Goal: Task Accomplishment & Management: Use online tool/utility

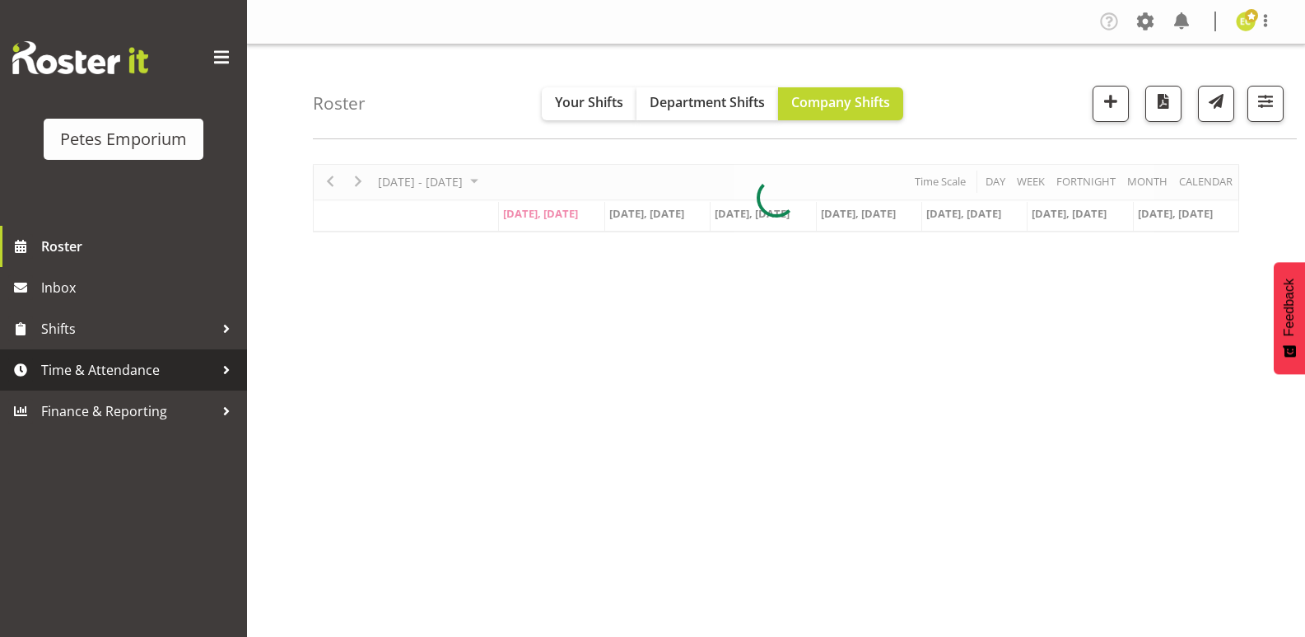
click at [113, 372] on span "Time & Attendance" at bounding box center [127, 369] width 173 height 25
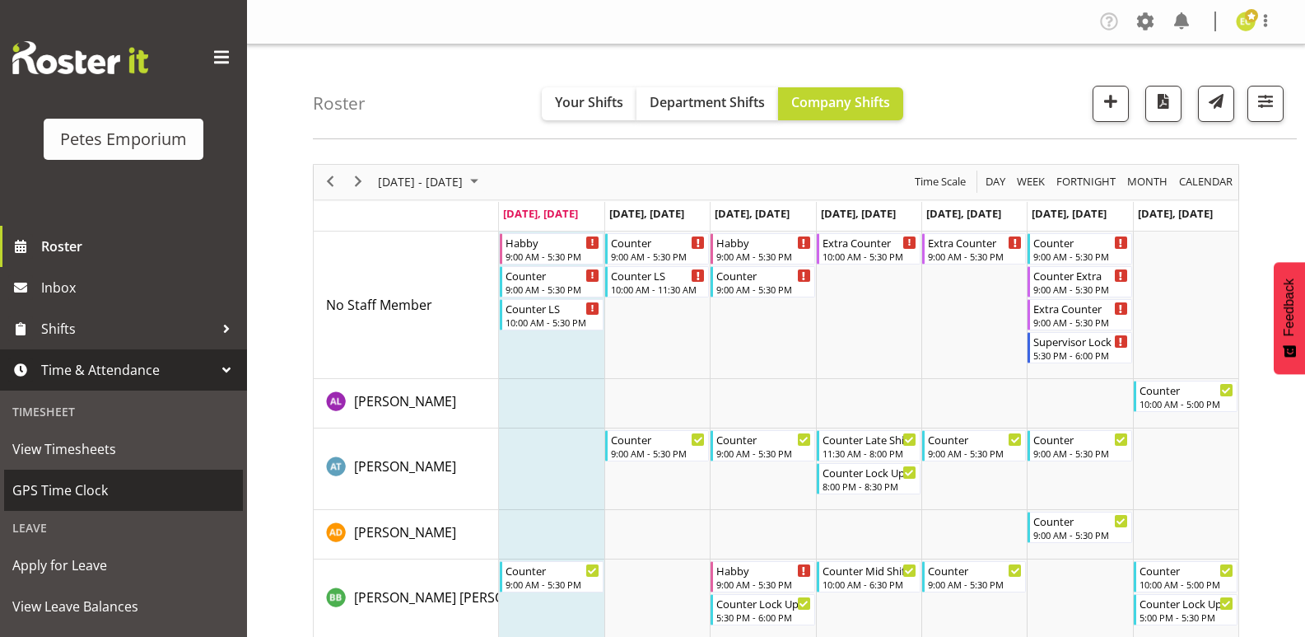
click at [57, 479] on span "GPS Time Clock" at bounding box center [123, 490] width 222 height 25
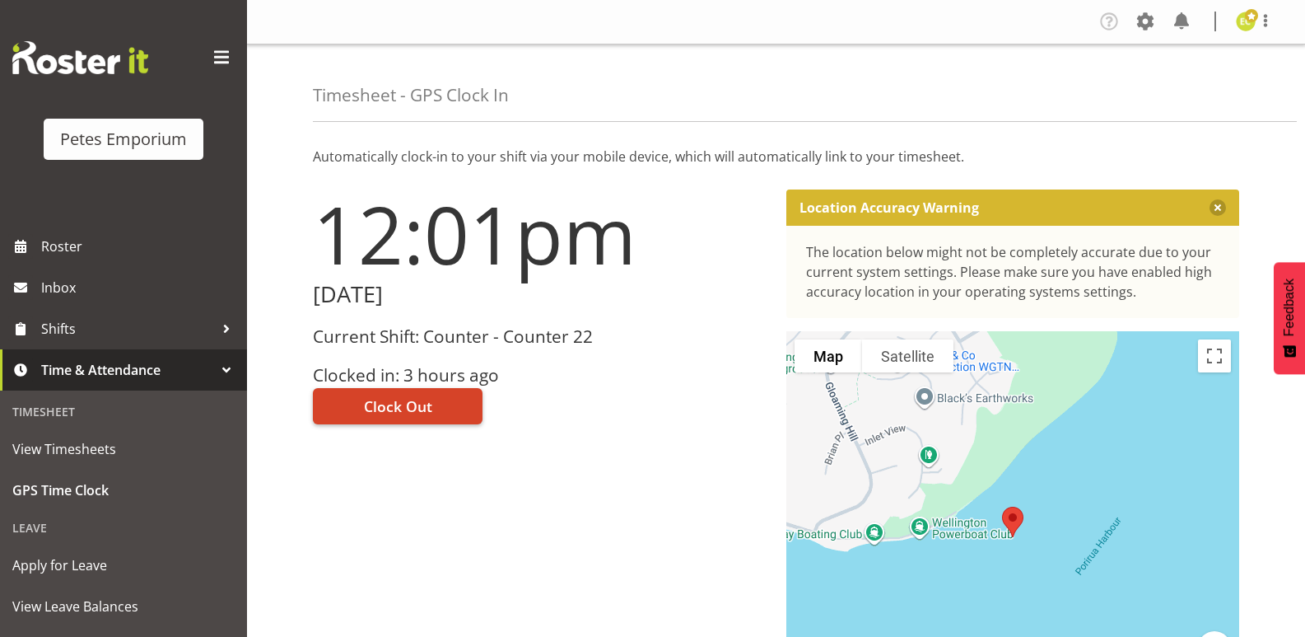
click at [377, 389] on button "Clock Out" at bounding box center [398, 406] width 170 height 36
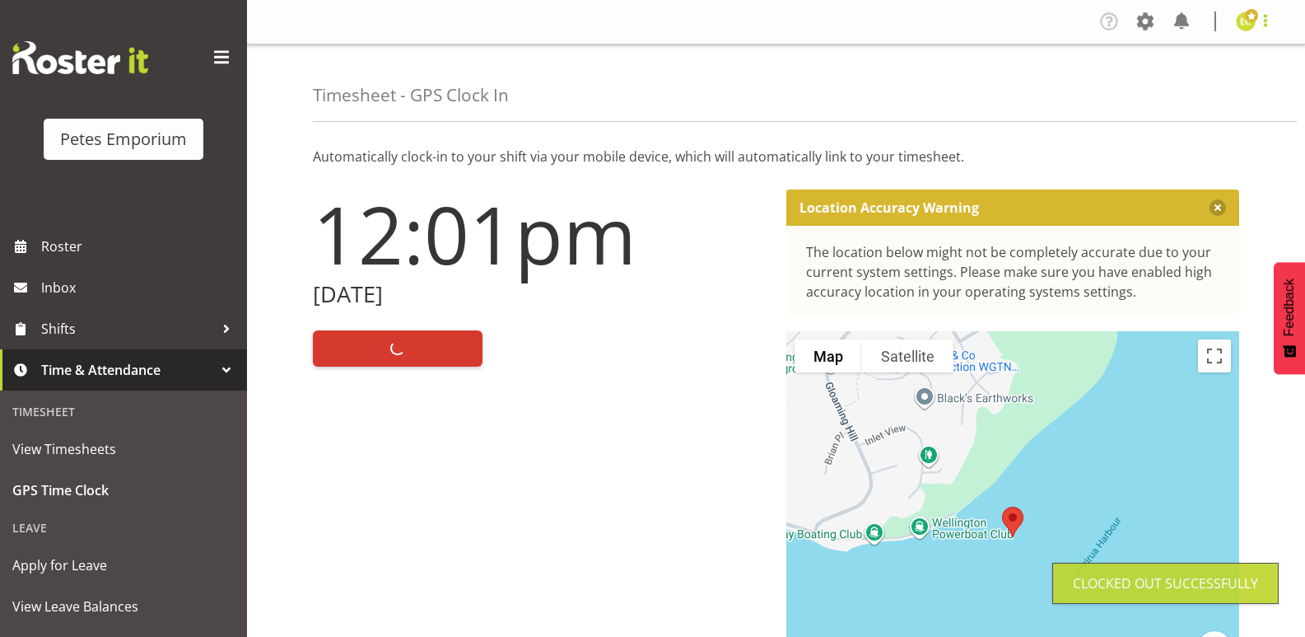
click at [1261, 25] on span at bounding box center [1266, 21] width 20 height 20
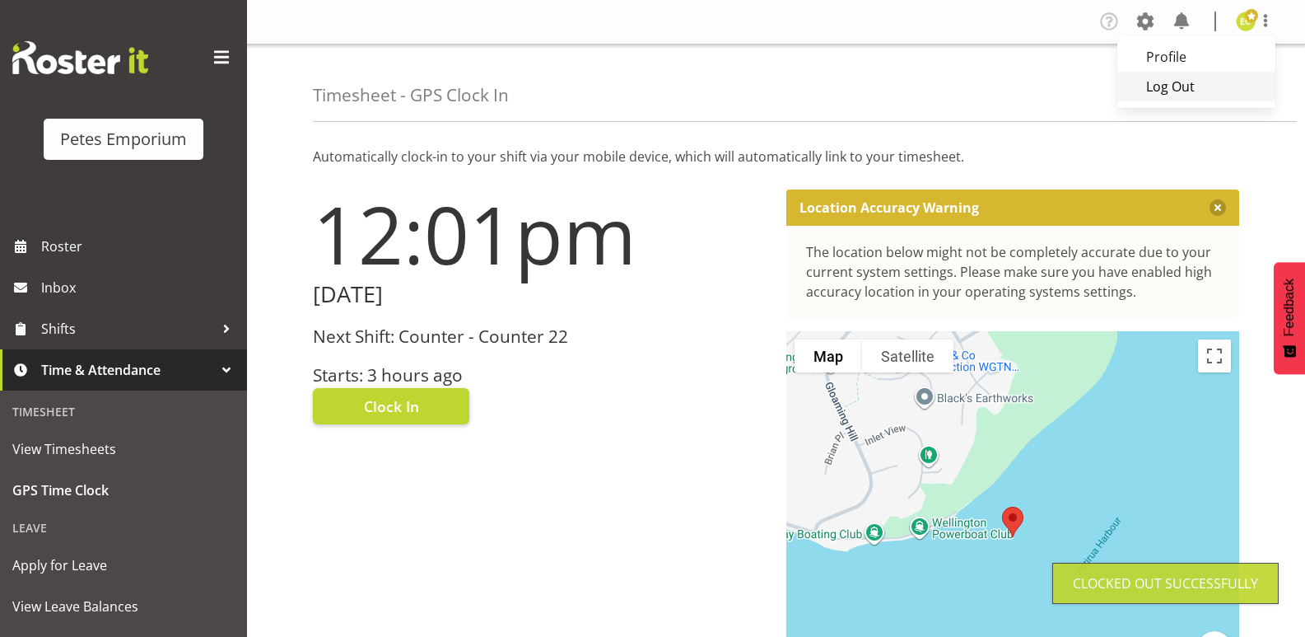
click at [1187, 82] on link "Log Out" at bounding box center [1196, 87] width 158 height 30
